Goal: Find specific page/section: Find specific page/section

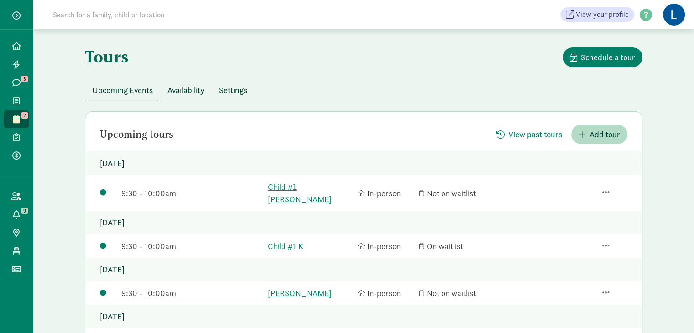
click at [103, 15] on input at bounding box center [175, 14] width 256 height 18
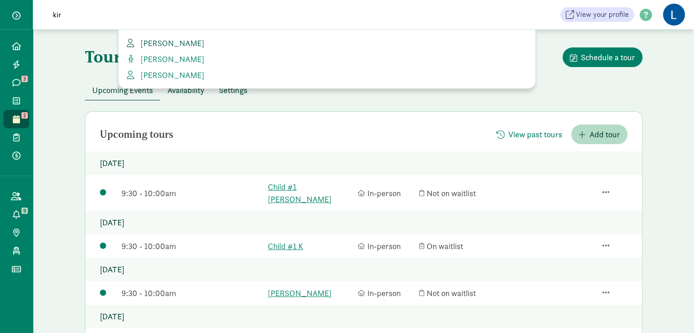
type input "kir"
click at [183, 40] on span "Ari Kirschenbaum" at bounding box center [171, 43] width 68 height 10
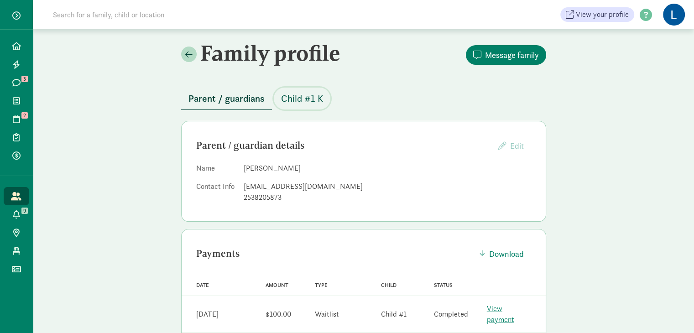
click at [307, 100] on span "Child #1 K" at bounding box center [302, 98] width 42 height 15
